Goal: Task Accomplishment & Management: Use online tool/utility

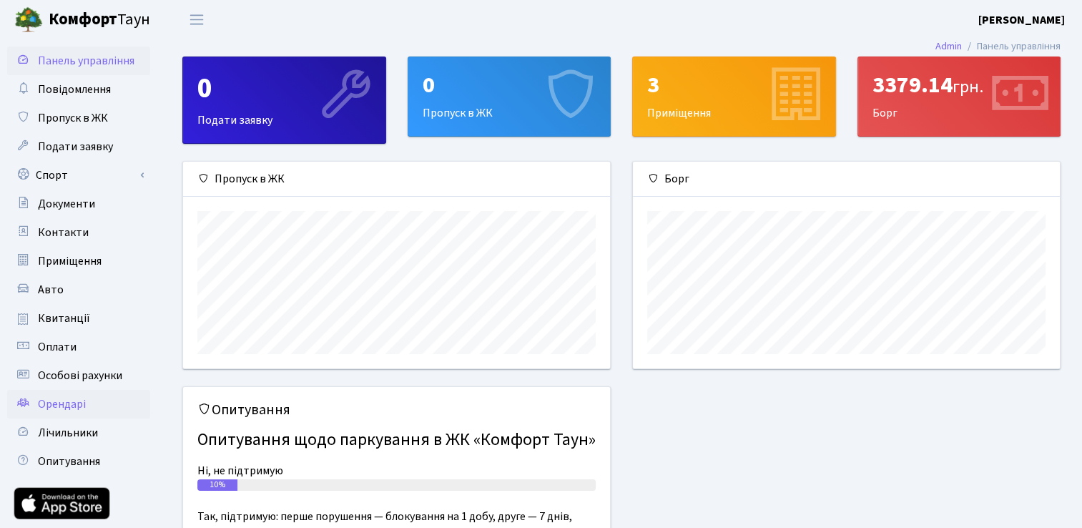
scroll to position [71, 0]
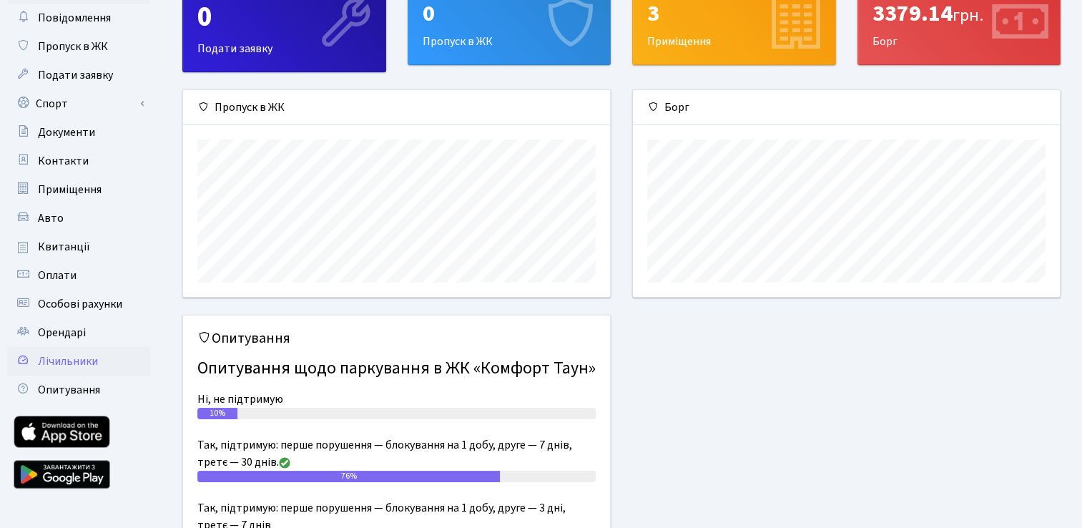
click at [104, 362] on link "Лічильники" at bounding box center [78, 361] width 143 height 29
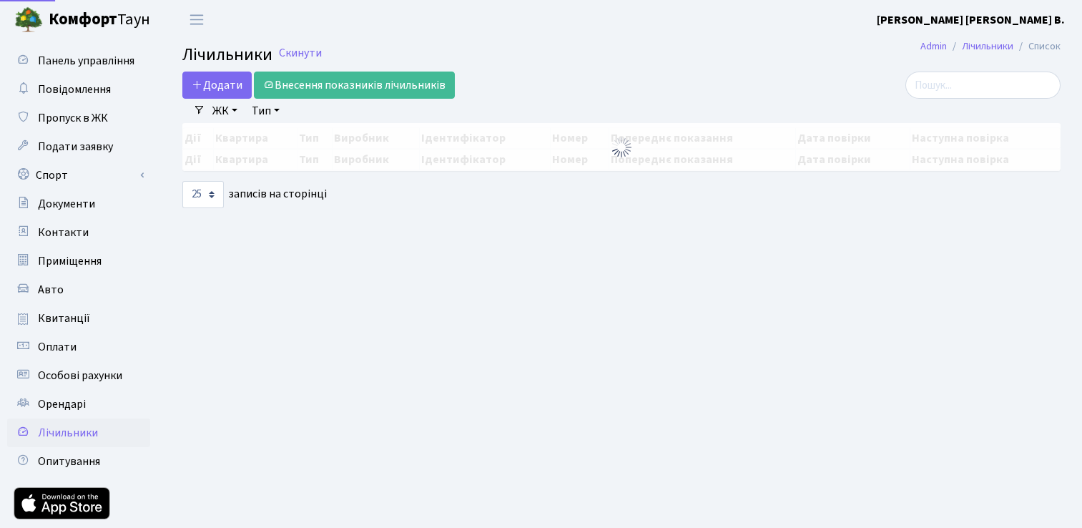
select select "25"
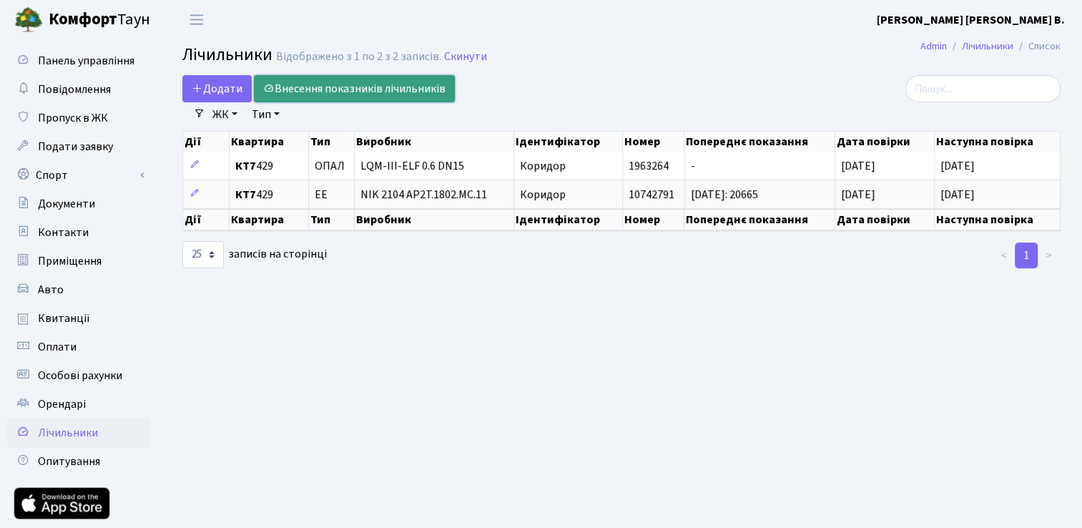
click at [320, 94] on link "Внесення показників лічильників" at bounding box center [354, 88] width 201 height 27
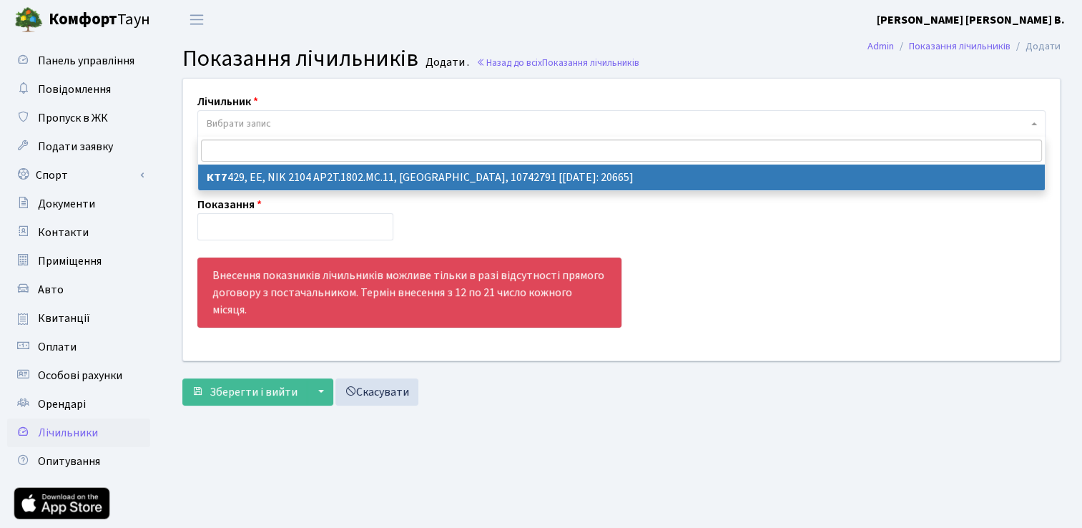
click at [359, 119] on span "Вибрати запис" at bounding box center [617, 124] width 821 height 14
select select "20402"
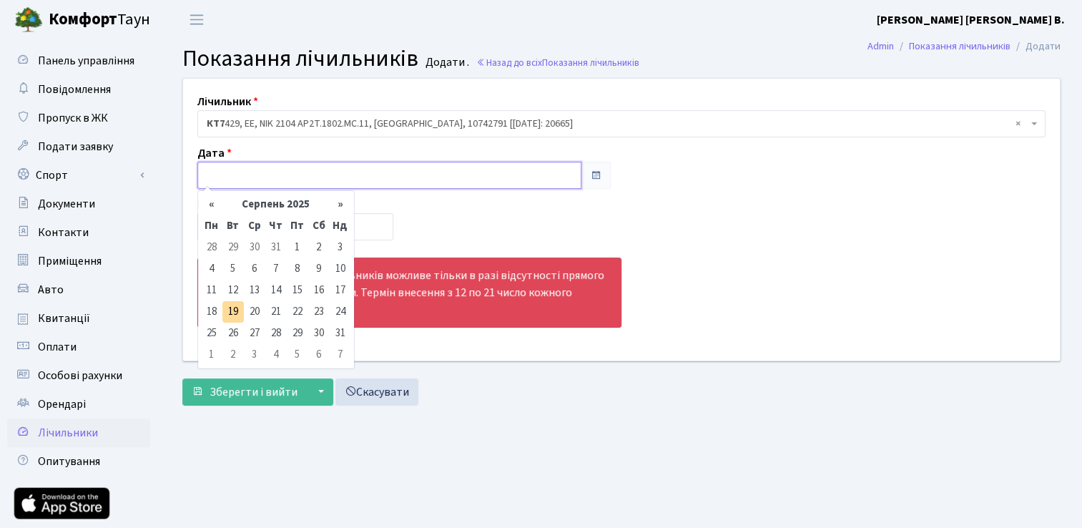
click at [319, 184] on input "text" at bounding box center [389, 175] width 384 height 27
click at [227, 313] on td "19" at bounding box center [232, 311] width 21 height 21
type input "19.08.2025"
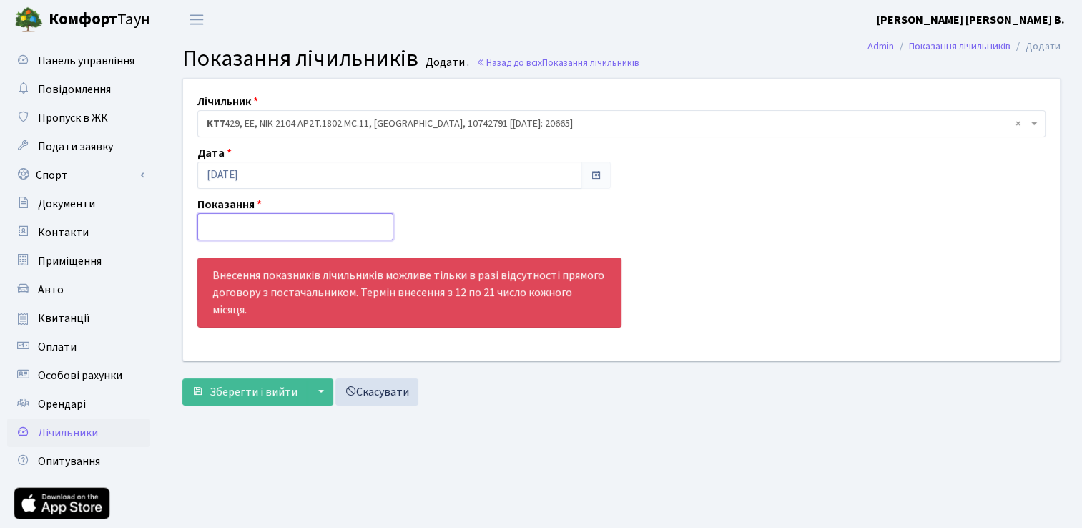
click at [269, 231] on input "number" at bounding box center [295, 226] width 196 height 27
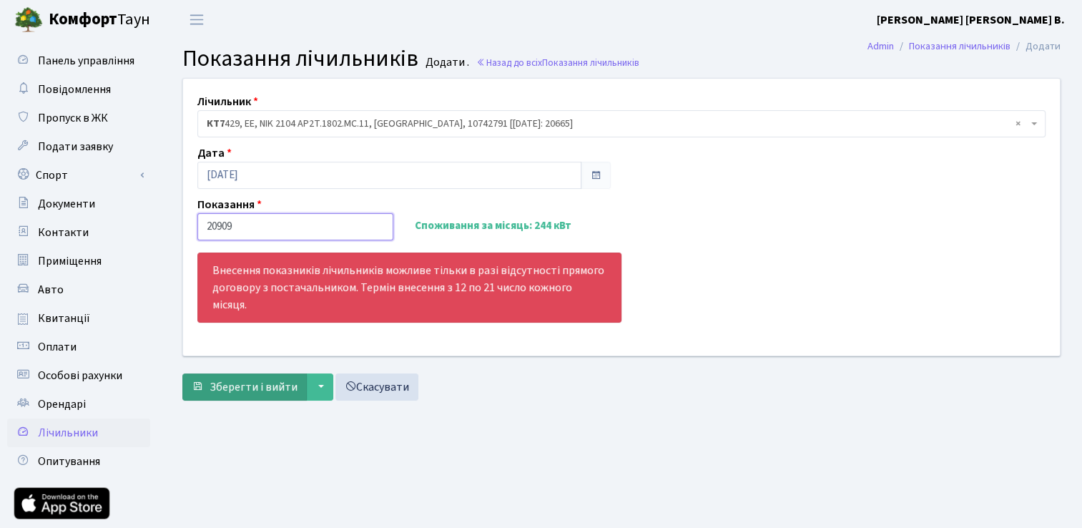
type input "20909"
click at [262, 379] on span "Зберегти і вийти" at bounding box center [253, 387] width 88 height 16
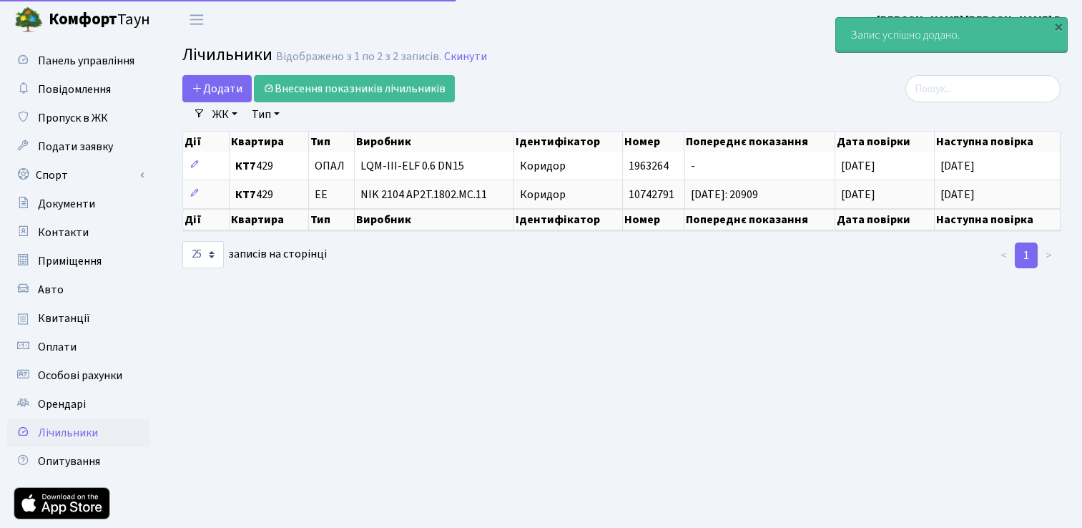
select select "25"
